Goal: Information Seeking & Learning: Check status

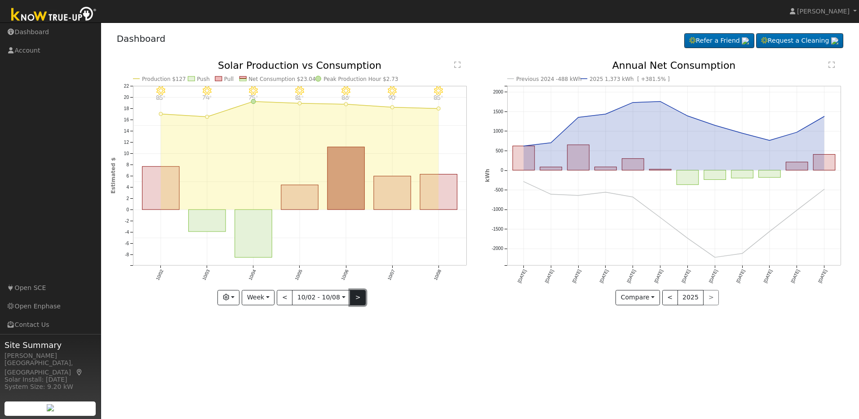
click at [358, 298] on button ">" at bounding box center [358, 297] width 16 height 15
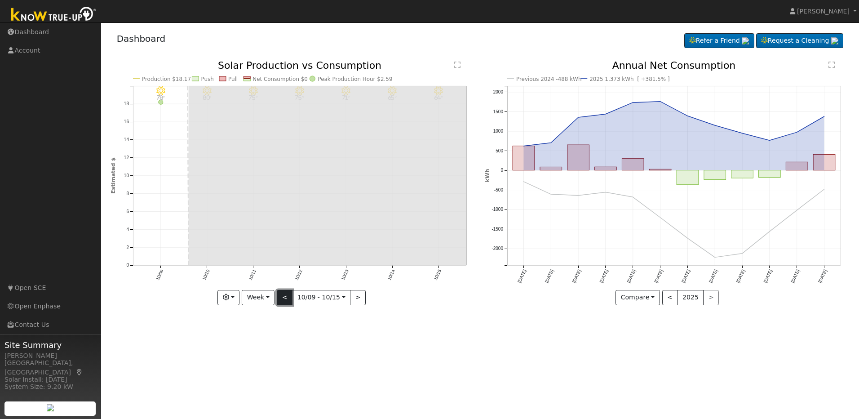
click at [282, 298] on button "<" at bounding box center [285, 297] width 16 height 15
type input "2025-10-02"
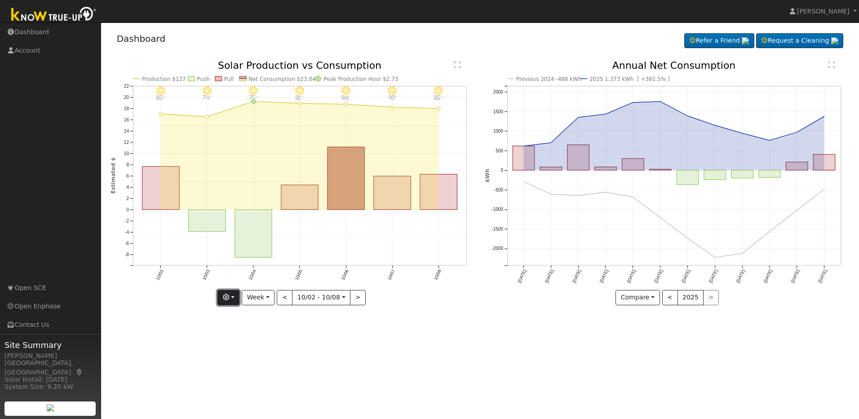
click at [235, 298] on button "button" at bounding box center [228, 297] width 22 height 15
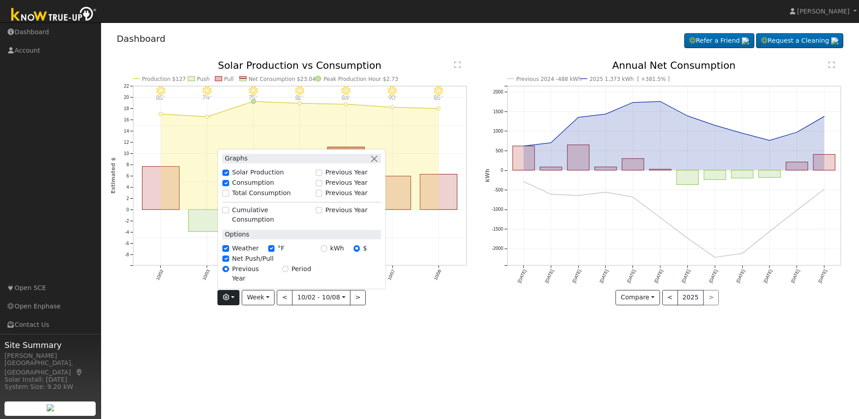
click at [248, 198] on label "Total Consumption" at bounding box center [261, 192] width 59 height 9
click at [229, 196] on input "Total Consumption" at bounding box center [225, 193] width 6 height 6
checkbox input "true"
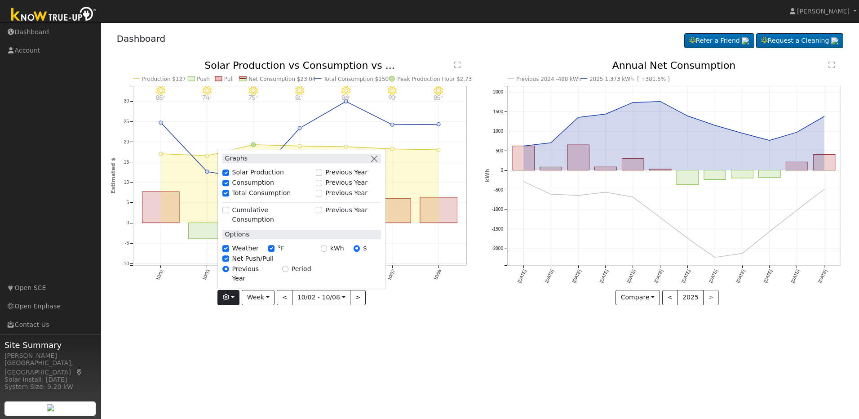
click at [516, 398] on div "User Profile First name Last name Email Email Notifications No Emails No Emails…" at bounding box center [480, 220] width 758 height 396
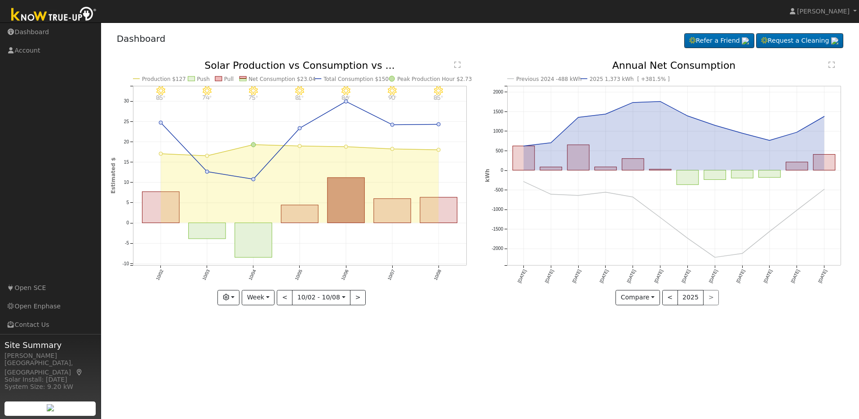
click at [488, 337] on div "User Profile First name Last name Email Email Notifications No Emails No Emails…" at bounding box center [480, 220] width 758 height 396
click at [627, 302] on button "Compare" at bounding box center [638, 297] width 44 height 15
click at [549, 314] on div "Previous 2024 -488 kWh 2025 1,373 kWh [ +381.5% ] Oct '24 Nov '24 Dec '24 Jan '…" at bounding box center [667, 189] width 375 height 257
click at [632, 295] on button "Compare" at bounding box center [638, 297] width 44 height 15
click at [638, 332] on link "Current Year" at bounding box center [651, 328] width 70 height 13
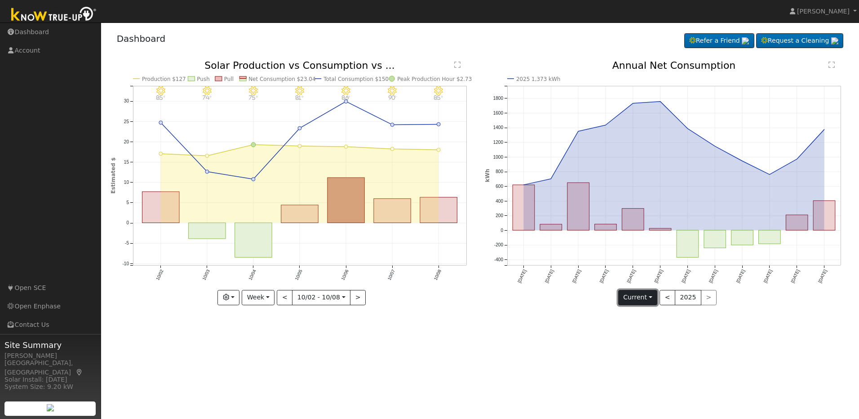
click at [634, 302] on button "Current" at bounding box center [638, 297] width 40 height 15
click at [633, 310] on link "Compare Previous" at bounding box center [654, 316] width 70 height 13
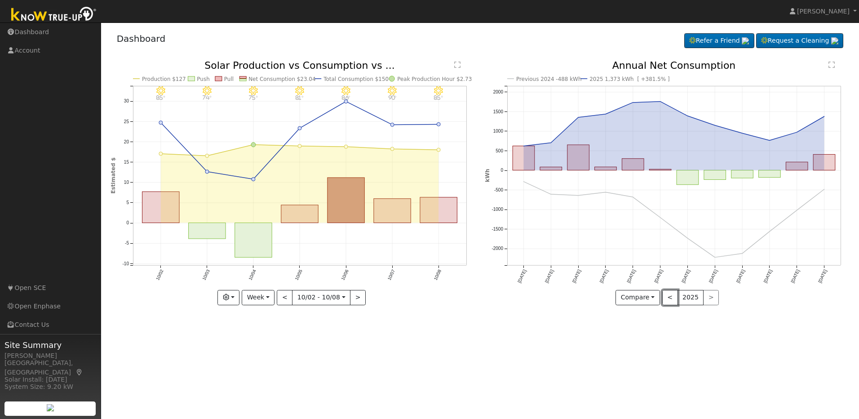
click at [666, 299] on button "<" at bounding box center [670, 297] width 16 height 15
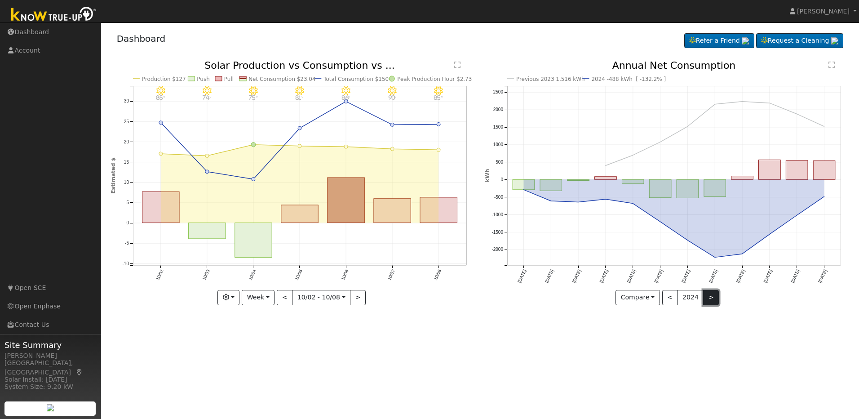
click at [710, 297] on button ">" at bounding box center [711, 297] width 16 height 15
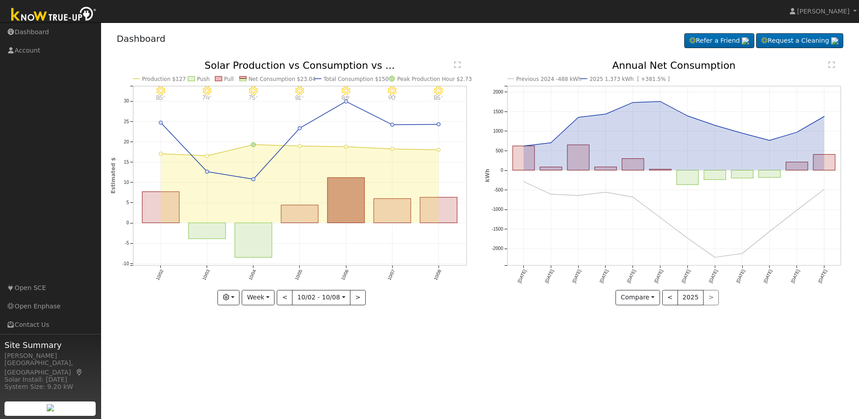
click at [546, 85] on icon "Previous 2024 -488 kWh 2025 1,373 kWh [ +381.5% ] Oct '24 Nov '24 Dec '24 Jan '…" at bounding box center [667, 183] width 365 height 244
click at [27, 48] on link "Account" at bounding box center [50, 50] width 101 height 18
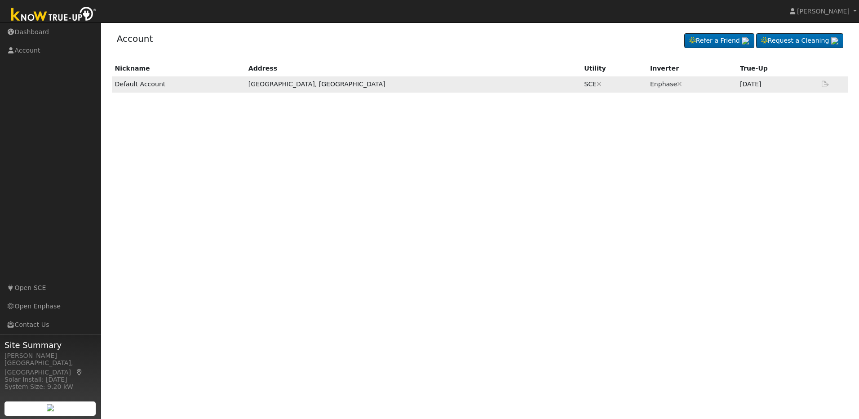
click at [737, 84] on td "[DATE]" at bounding box center [777, 84] width 80 height 16
click at [44, 33] on link "Dashboard" at bounding box center [50, 32] width 101 height 18
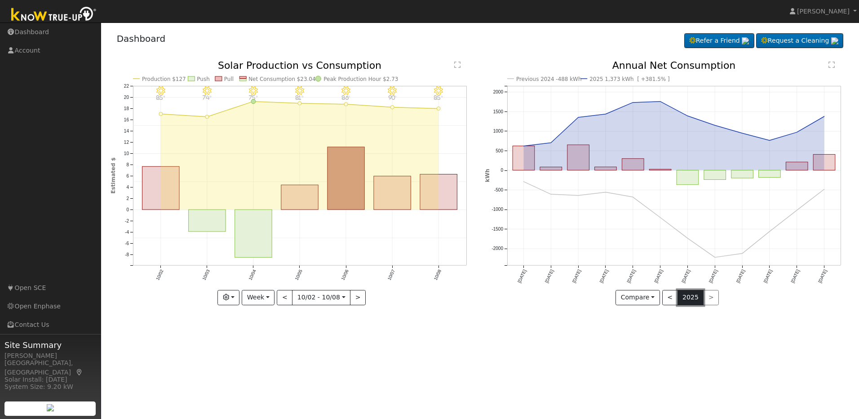
click at [701, 293] on button "2025" at bounding box center [691, 297] width 27 height 15
click at [710, 293] on div "< 2025 >" at bounding box center [690, 297] width 57 height 15
click at [47, 35] on link "Dashboard" at bounding box center [50, 32] width 101 height 18
click at [353, 294] on button ">" at bounding box center [358, 297] width 16 height 15
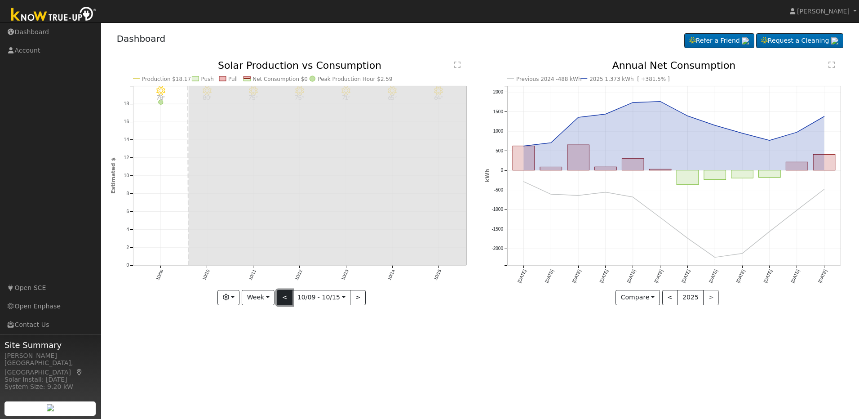
click at [287, 295] on button "<" at bounding box center [285, 297] width 16 height 15
type input "2025-10-02"
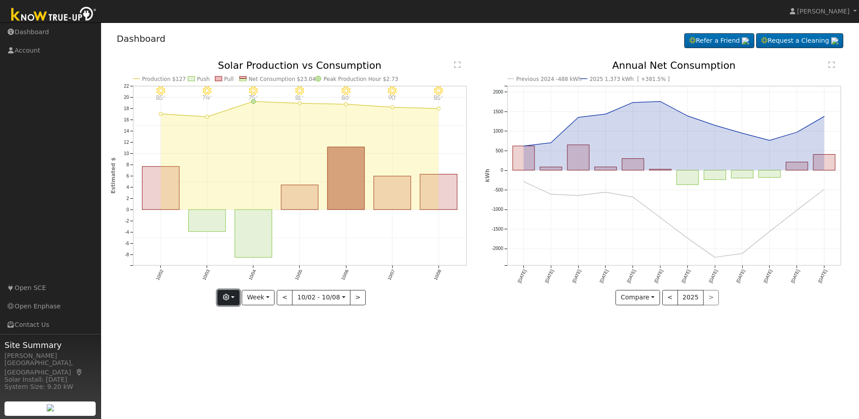
click at [233, 302] on button "button" at bounding box center [228, 297] width 22 height 15
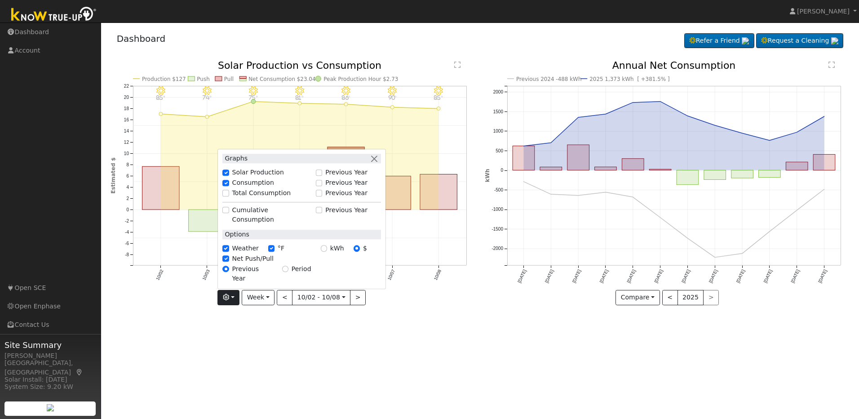
click at [323, 254] on div "kWh $" at bounding box center [351, 249] width 70 height 10
click at [324, 252] on input "kWh" at bounding box center [324, 248] width 6 height 6
radio input "true"
radio input "false"
click at [372, 344] on div "User Profile First name Last name Email Email Notifications No Emails No Emails…" at bounding box center [480, 220] width 758 height 396
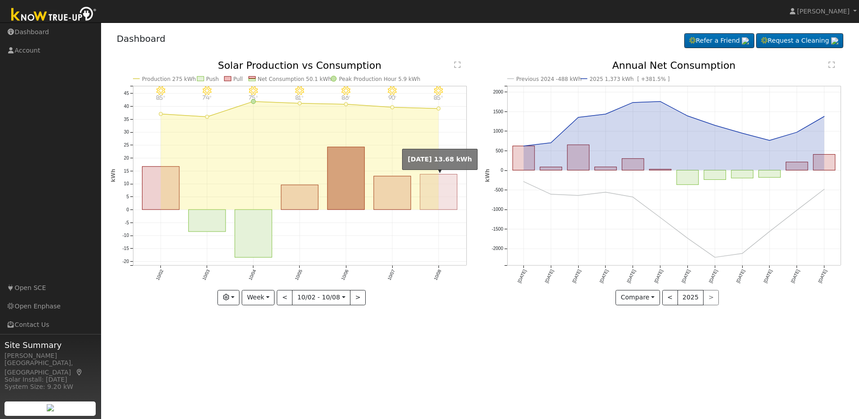
click at [444, 183] on rect "onclick=""" at bounding box center [438, 191] width 37 height 35
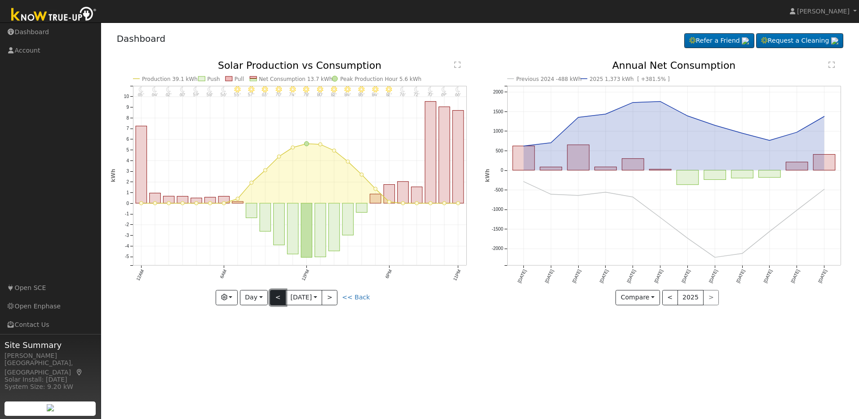
click at [277, 296] on button "<" at bounding box center [278, 297] width 16 height 15
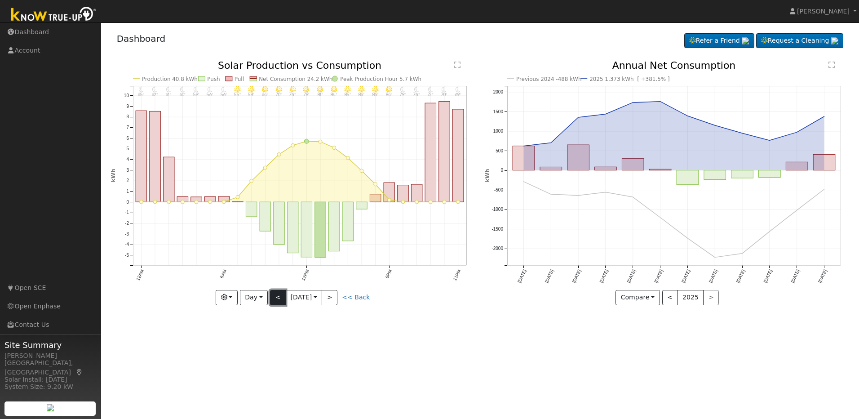
click at [272, 297] on button "<" at bounding box center [278, 297] width 16 height 15
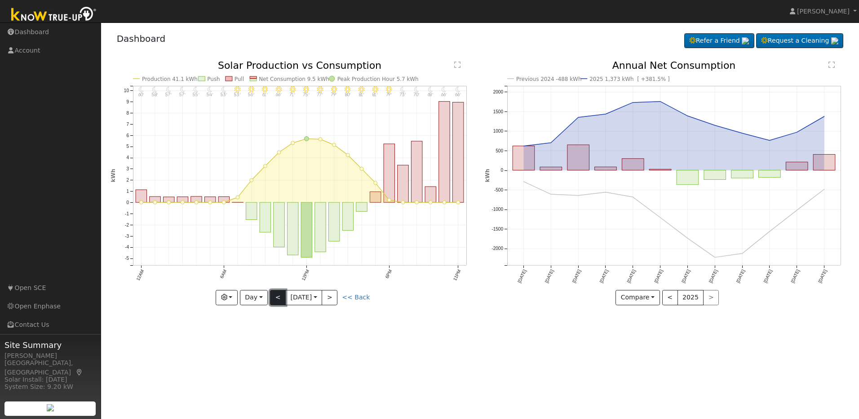
click at [272, 297] on button "<" at bounding box center [278, 297] width 16 height 15
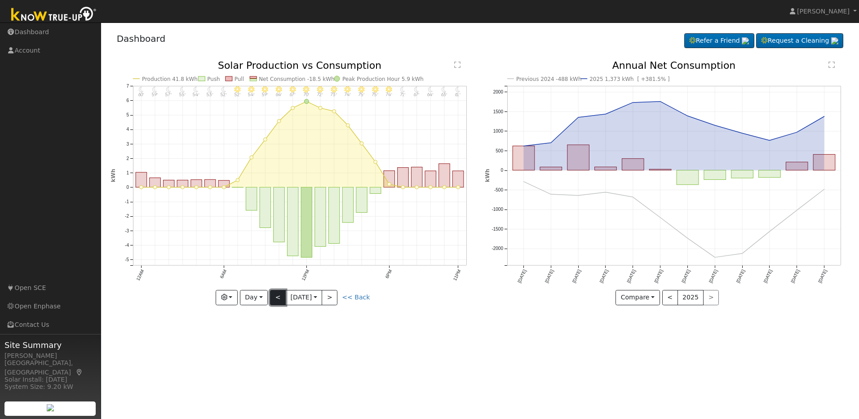
click at [272, 297] on button "<" at bounding box center [278, 297] width 16 height 15
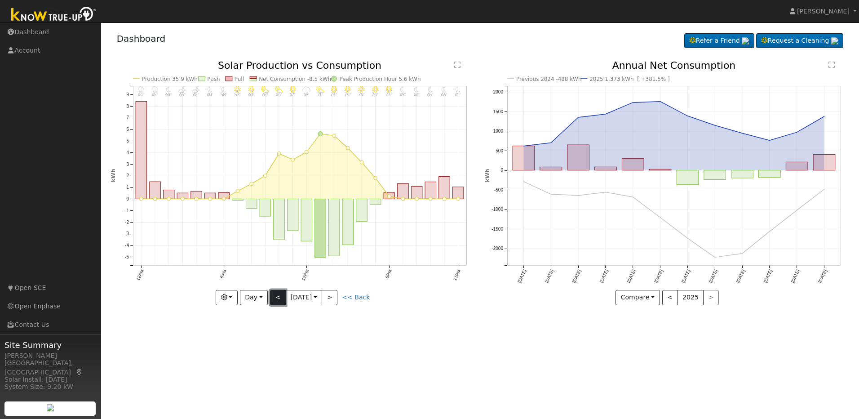
click at [272, 297] on button "<" at bounding box center [278, 297] width 16 height 15
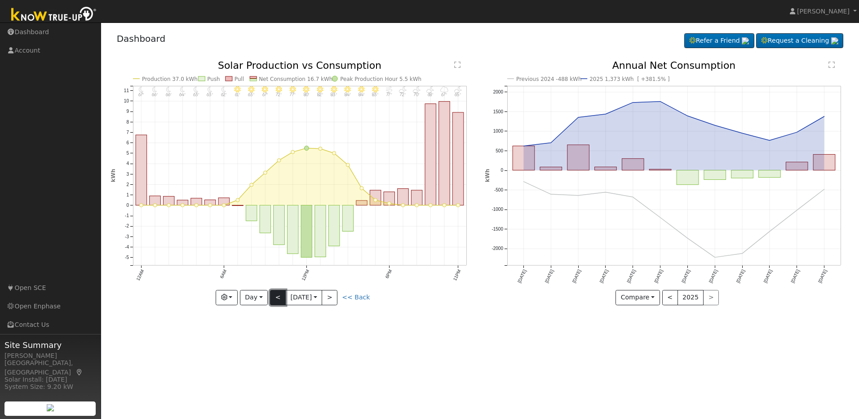
click at [272, 297] on button "<" at bounding box center [278, 297] width 16 height 15
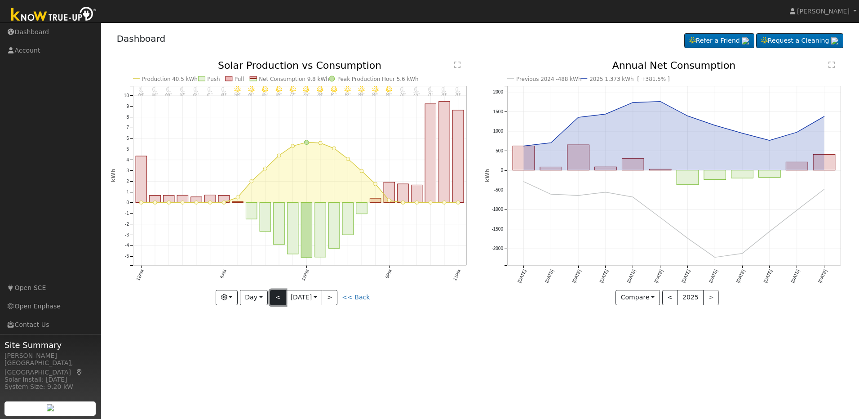
click at [272, 297] on button "<" at bounding box center [278, 297] width 16 height 15
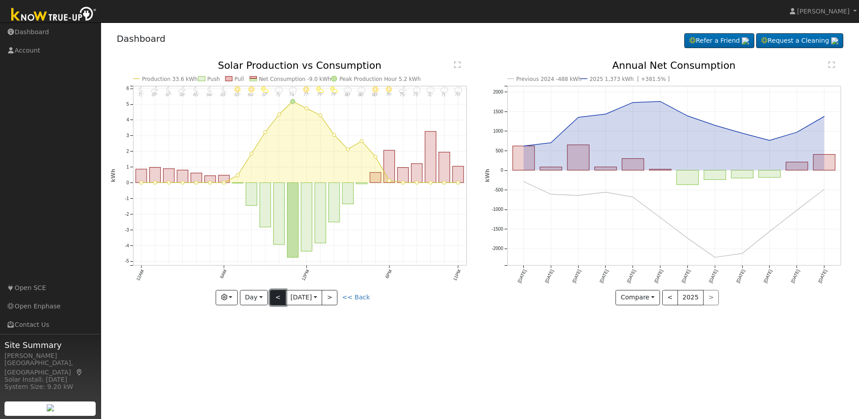
click at [272, 297] on button "<" at bounding box center [278, 297] width 16 height 15
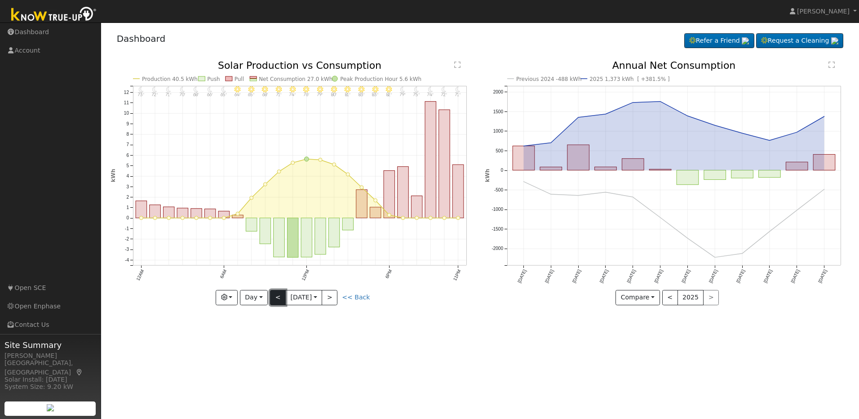
click at [272, 297] on button "<" at bounding box center [278, 297] width 16 height 15
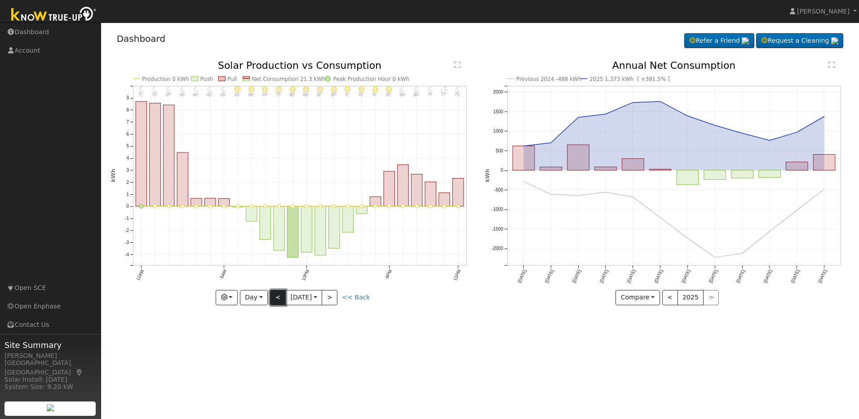
click at [272, 297] on button "<" at bounding box center [278, 297] width 16 height 15
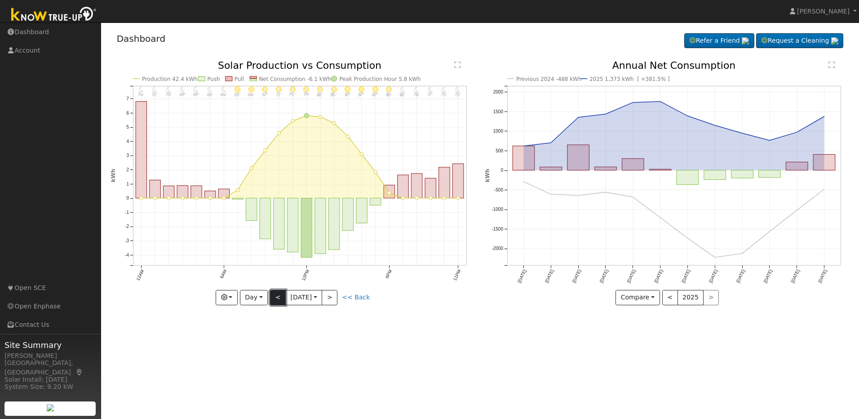
click at [272, 297] on button "<" at bounding box center [278, 297] width 16 height 15
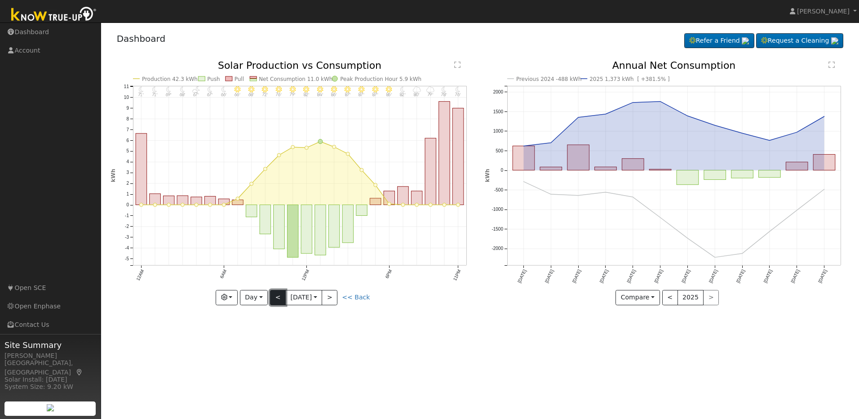
click at [272, 297] on button "<" at bounding box center [278, 297] width 16 height 15
type input "2025-09-24"
